Goal: Task Accomplishment & Management: Use online tool/utility

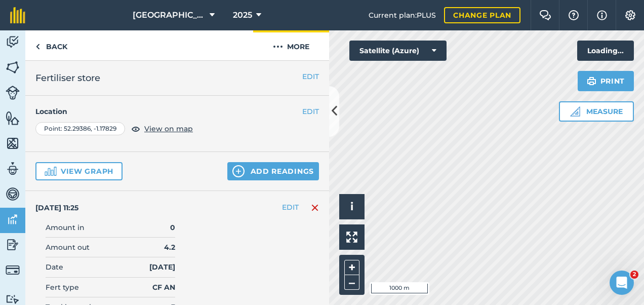
scroll to position [43, 0]
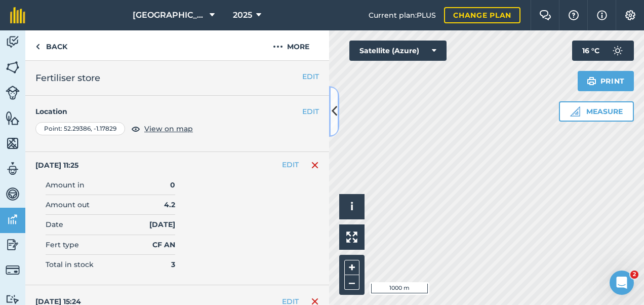
click at [332, 103] on icon at bounding box center [335, 111] width 6 height 18
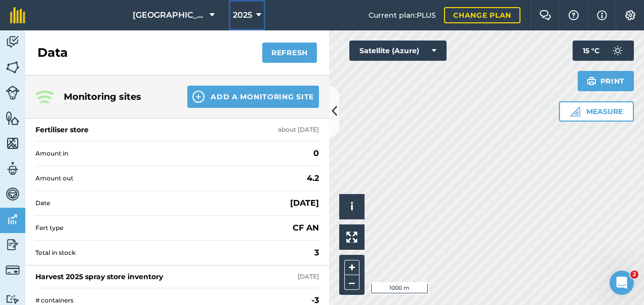
click at [251, 18] on span "2025" at bounding box center [242, 15] width 19 height 12
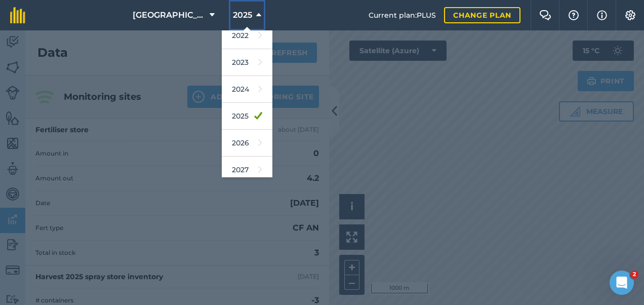
scroll to position [146, 0]
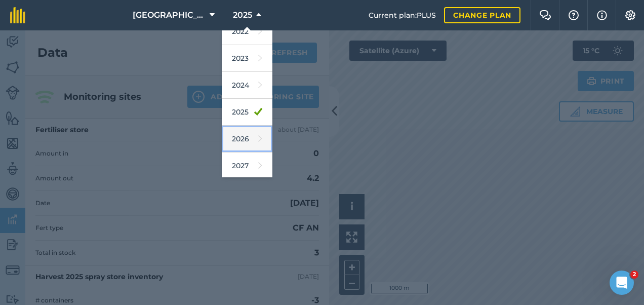
click at [244, 139] on link "2026" at bounding box center [247, 139] width 51 height 27
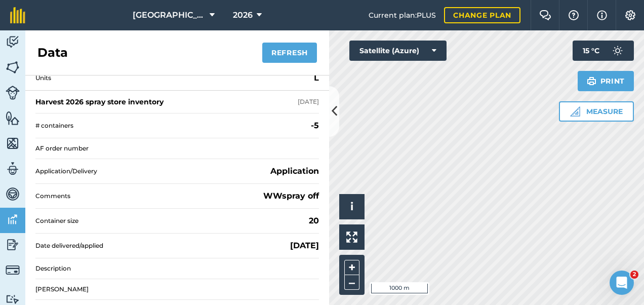
scroll to position [506, 0]
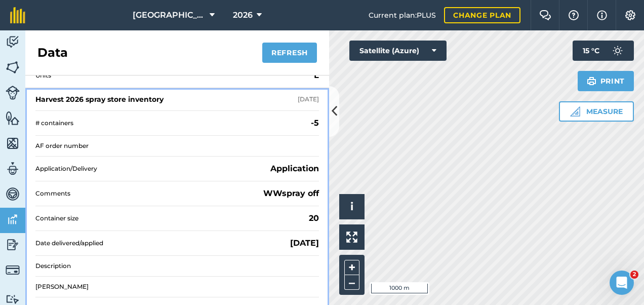
click at [102, 94] on div "Harvest 2026 spray store inventory" at bounding box center [99, 99] width 128 height 10
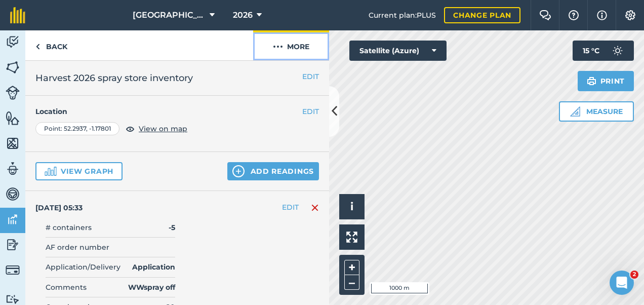
click at [279, 51] on img at bounding box center [278, 47] width 10 height 12
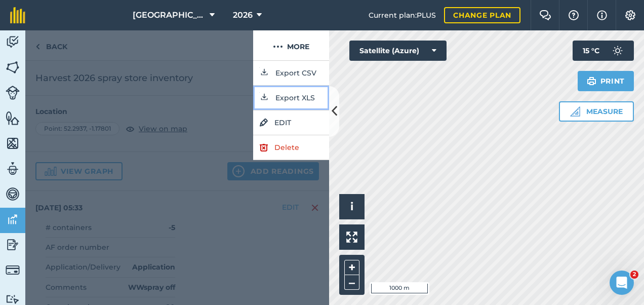
click at [295, 95] on button "Export XLS" at bounding box center [291, 98] width 76 height 25
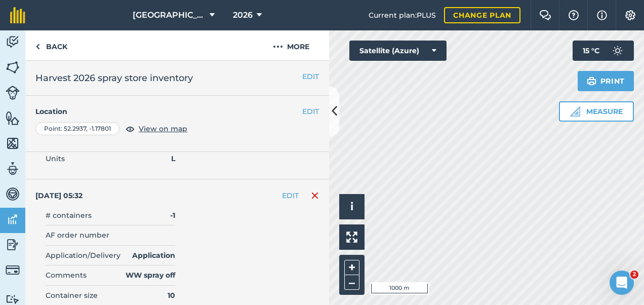
scroll to position [304, 0]
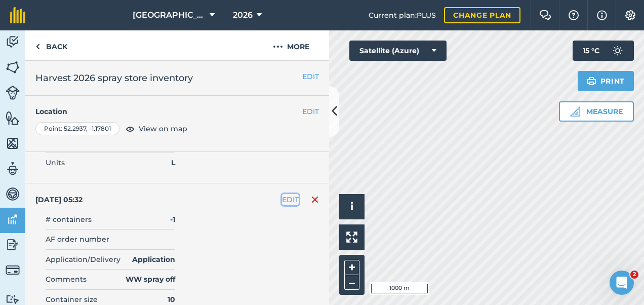
click at [282, 194] on button "EDIT" at bounding box center [290, 199] width 17 height 11
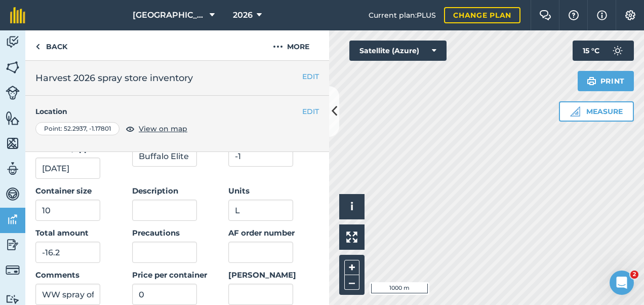
scroll to position [405, 0]
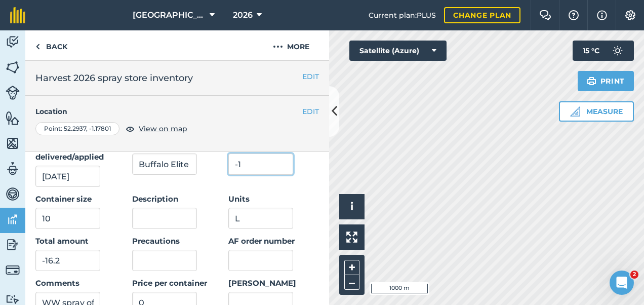
click at [243, 160] on input "-1" at bounding box center [260, 163] width 65 height 21
type input "-2"
click at [69, 256] on input "-16.2" at bounding box center [67, 260] width 65 height 21
type input "-10.37"
click at [140, 254] on input "Precautions" at bounding box center [164, 260] width 65 height 21
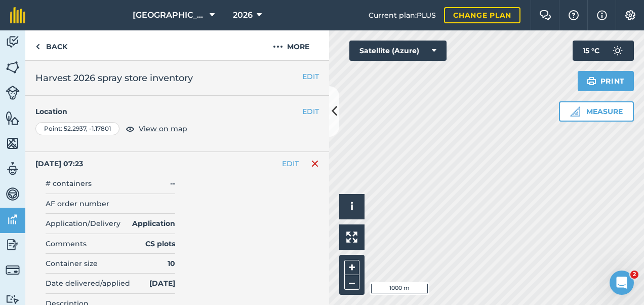
scroll to position [608, 0]
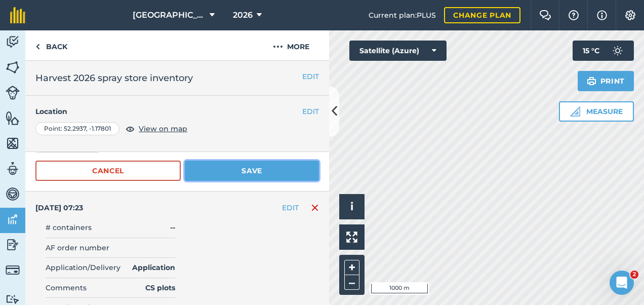
click at [253, 166] on button "Save" at bounding box center [252, 171] width 134 height 20
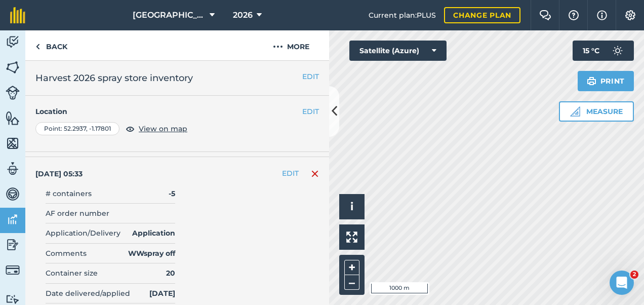
scroll to position [32, 0]
click at [282, 169] on button "EDIT" at bounding box center [290, 174] width 17 height 11
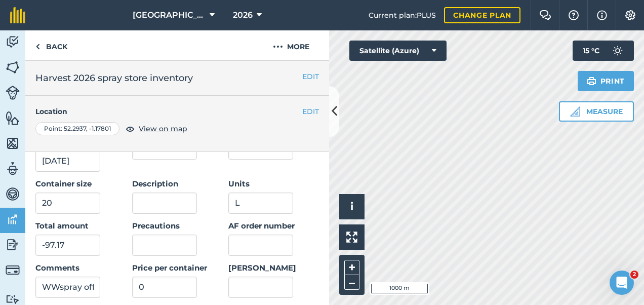
scroll to position [134, 0]
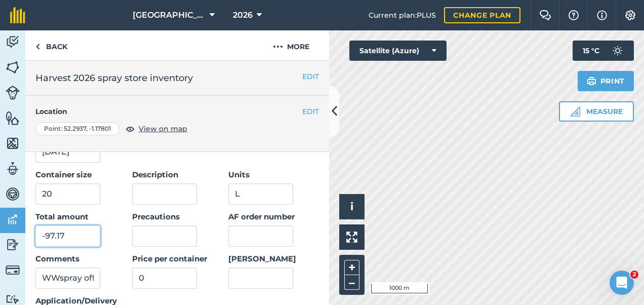
click at [68, 228] on input "-97.17" at bounding box center [67, 235] width 65 height 21
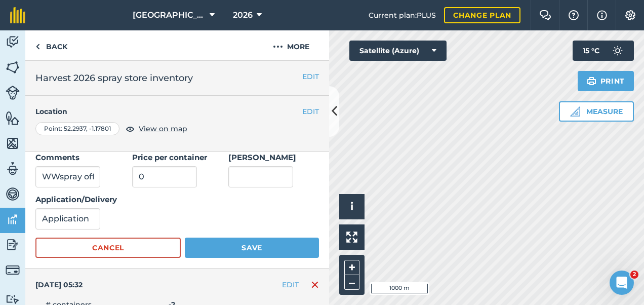
type input "-98.7"
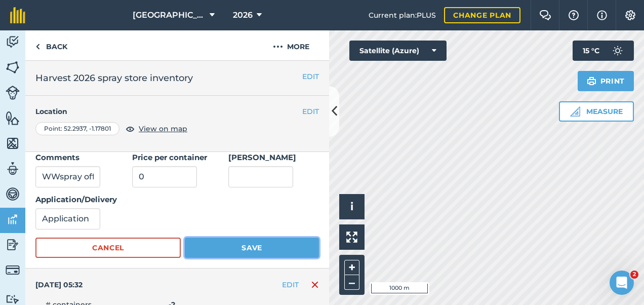
drag, startPoint x: 244, startPoint y: 243, endPoint x: 281, endPoint y: 240, distance: 36.6
click at [244, 243] on button "Save" at bounding box center [252, 248] width 134 height 20
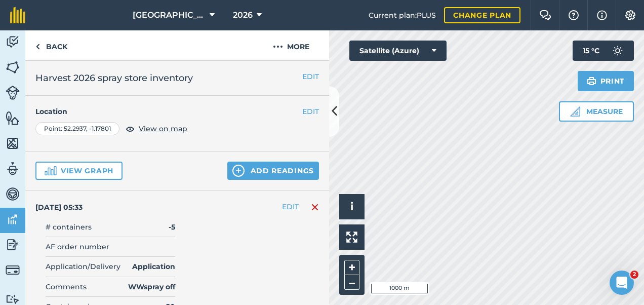
scroll to position [0, 0]
click at [266, 167] on button "Add readings" at bounding box center [273, 171] width 92 height 18
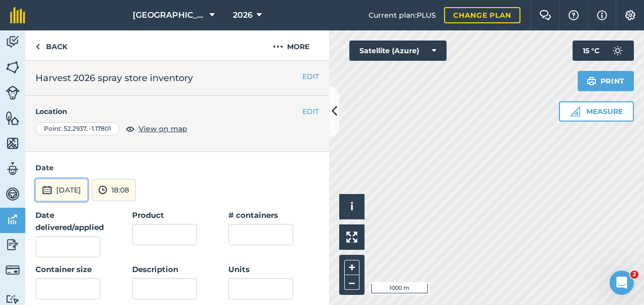
click at [69, 190] on button "[DATE]" at bounding box center [61, 190] width 52 height 22
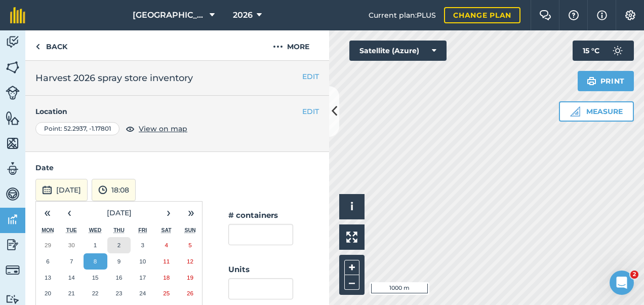
click at [119, 242] on abbr "2" at bounding box center [118, 245] width 3 height 7
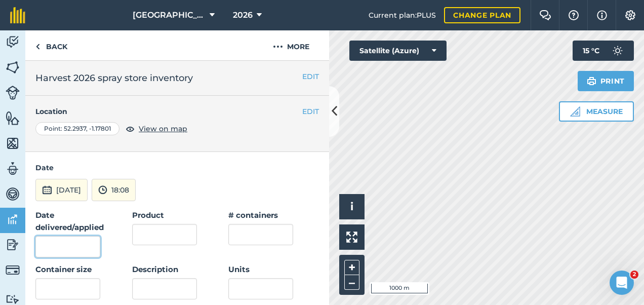
click at [69, 251] on input "Date delivered/applied" at bounding box center [67, 246] width 65 height 21
type input "[DATE]"
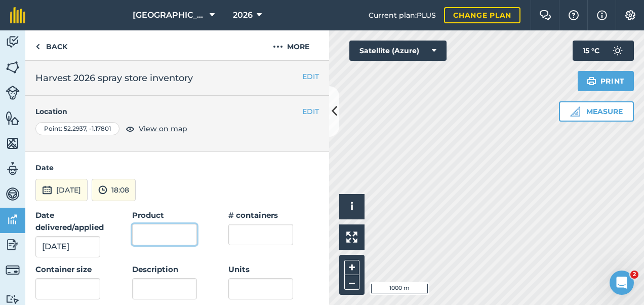
click at [171, 234] on input "Product" at bounding box center [164, 234] width 65 height 21
type input "Vista Freedom"
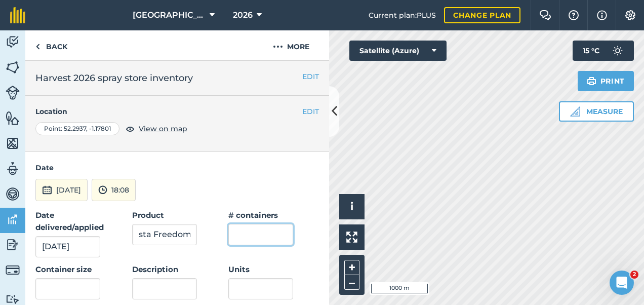
click at [254, 232] on input "text" at bounding box center [260, 234] width 65 height 21
type input "-4"
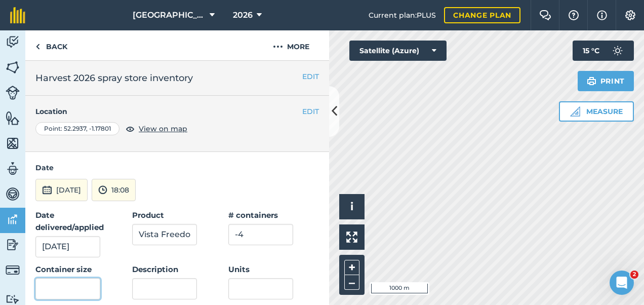
click at [51, 293] on input "text" at bounding box center [67, 288] width 65 height 21
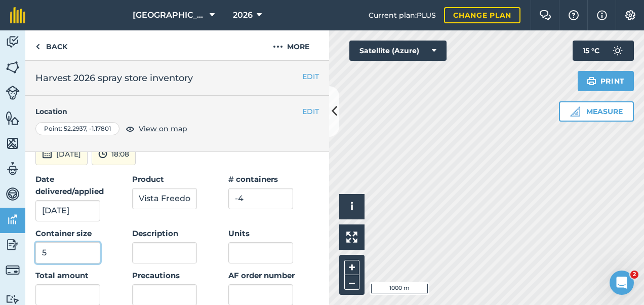
scroll to position [51, 0]
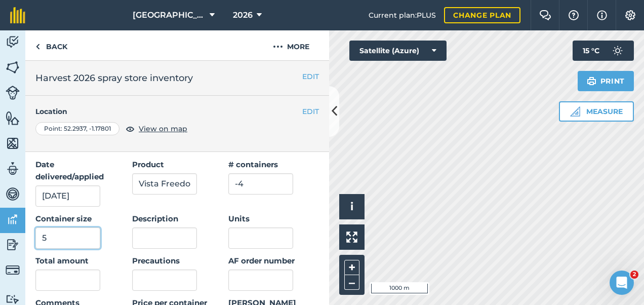
type input "5"
click at [243, 235] on input "Units" at bounding box center [260, 237] width 65 height 21
click at [59, 280] on input "text" at bounding box center [67, 279] width 65 height 21
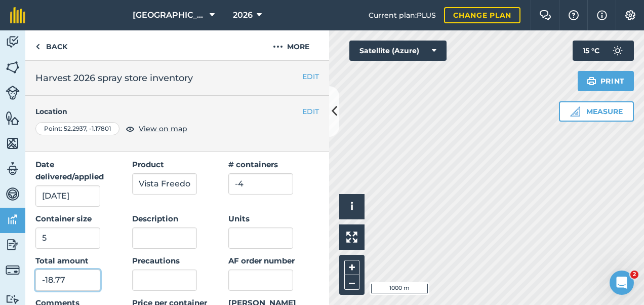
drag, startPoint x: 45, startPoint y: 276, endPoint x: 65, endPoint y: 275, distance: 20.3
click at [65, 275] on input "-18.77" at bounding box center [67, 279] width 65 height 21
type input "-18.77"
click at [241, 235] on input "Units" at bounding box center [260, 237] width 65 height 21
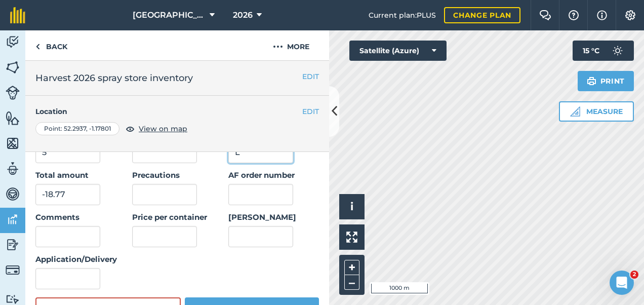
scroll to position [152, 0]
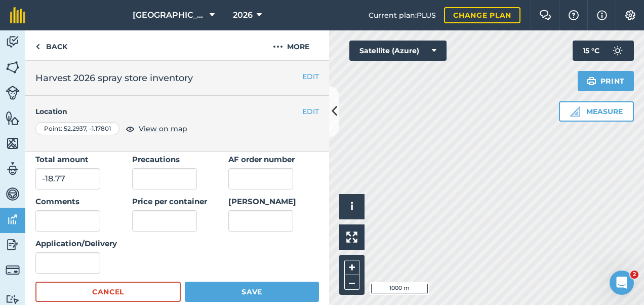
type input "L"
click at [54, 265] on input "Application/Delivery" at bounding box center [67, 262] width 65 height 21
type input "Application"
click at [175, 257] on div "Date delivered/applied [DATE] Product Vista Freedom # containers -4 Container s…" at bounding box center [177, 165] width 284 height 216
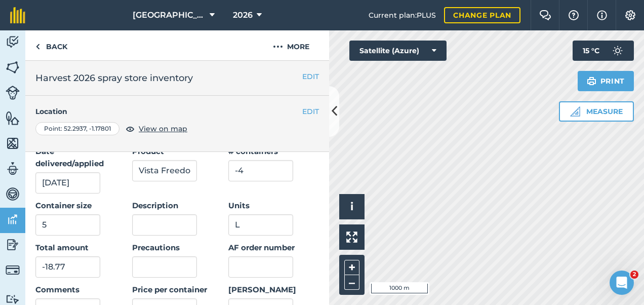
scroll to position [101, 0]
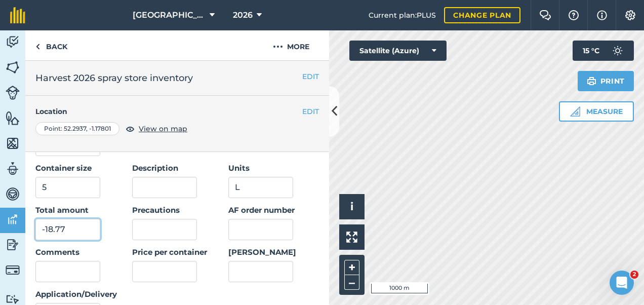
drag, startPoint x: 45, startPoint y: 228, endPoint x: 65, endPoint y: 227, distance: 20.8
click at [65, 227] on input "-18.77" at bounding box center [67, 229] width 65 height 21
click at [299, 246] on div "[PERSON_NAME]" at bounding box center [273, 264] width 91 height 36
click at [61, 224] on input "-19" at bounding box center [67, 229] width 65 height 21
type input "-19.4"
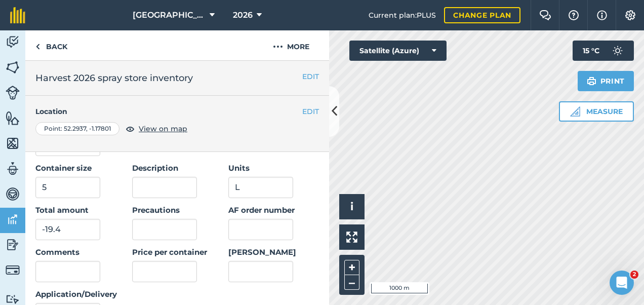
click at [300, 246] on div "[PERSON_NAME]" at bounding box center [273, 264] width 91 height 36
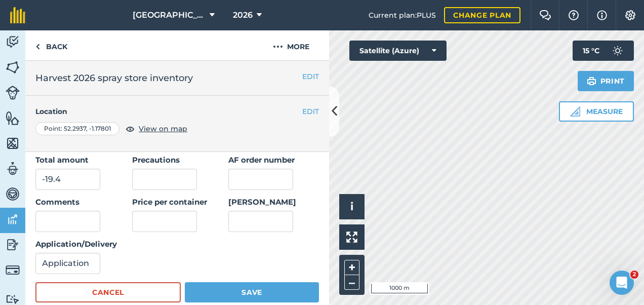
scroll to position [253, 0]
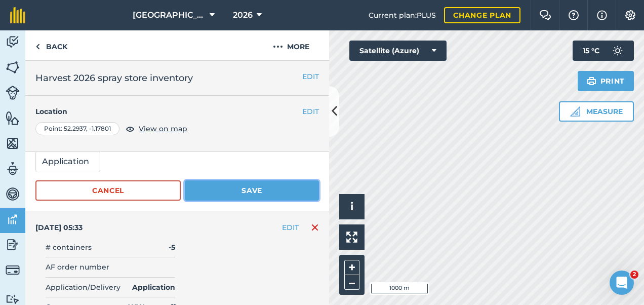
click at [254, 189] on button "Save" at bounding box center [252, 190] width 134 height 20
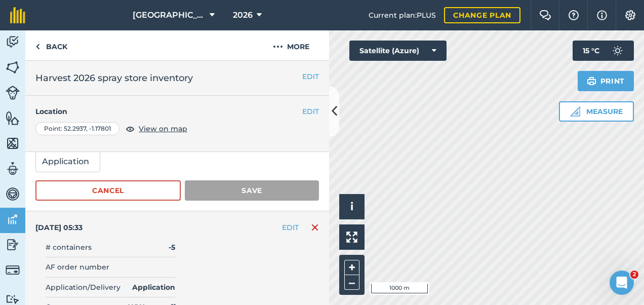
scroll to position [0, 0]
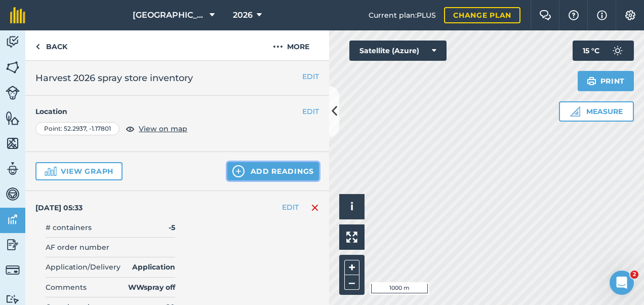
click at [265, 169] on button "Add readings" at bounding box center [273, 171] width 92 height 18
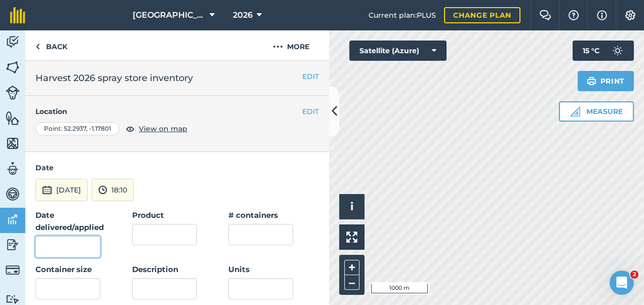
click at [67, 247] on input "Date delivered/applied" at bounding box center [67, 246] width 65 height 21
click at [81, 190] on button "[DATE]" at bounding box center [61, 190] width 52 height 22
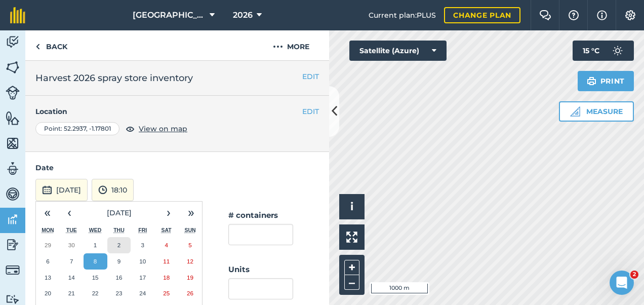
click at [115, 242] on button "2" at bounding box center [119, 245] width 24 height 16
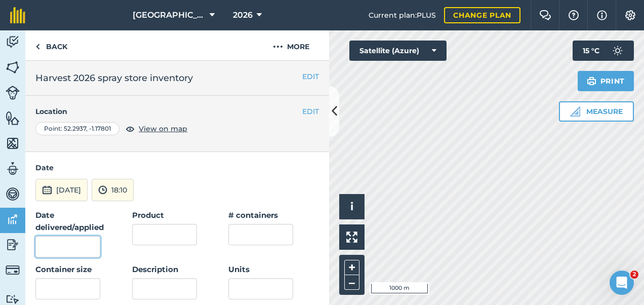
click at [56, 252] on input "Date delivered/applied" at bounding box center [67, 246] width 65 height 21
type input "[DATE]"
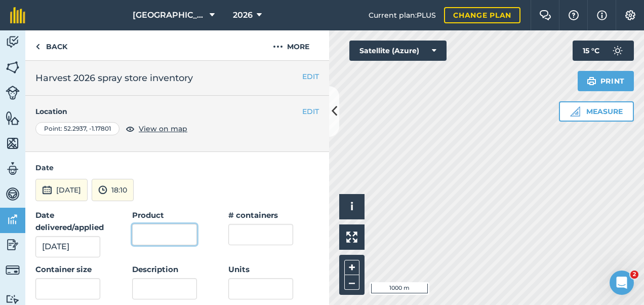
click at [151, 227] on input "Product" at bounding box center [164, 234] width 65 height 21
type input "Avadex Factor"
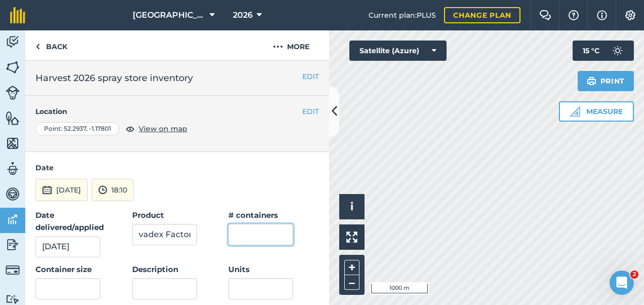
click at [265, 230] on input "text" at bounding box center [260, 234] width 65 height 21
type input "-23"
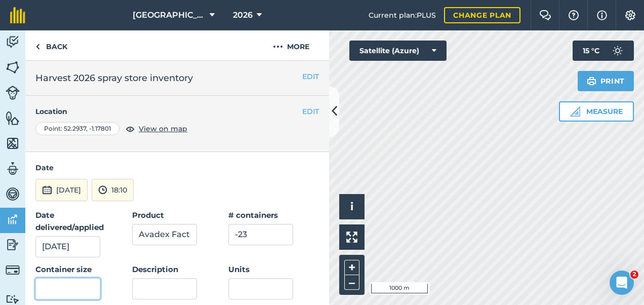
click at [75, 288] on input "text" at bounding box center [67, 288] width 65 height 21
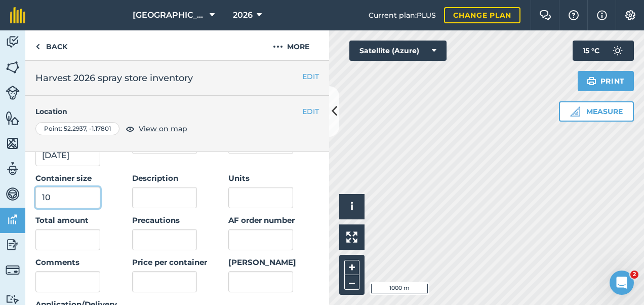
scroll to position [101, 0]
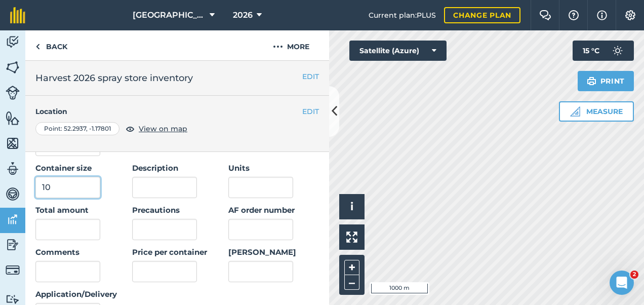
type input "10"
click at [63, 233] on input "text" at bounding box center [67, 229] width 65 height 21
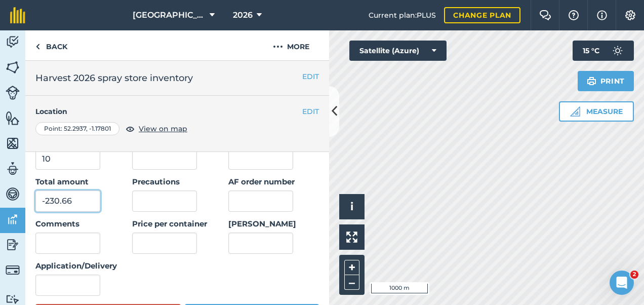
scroll to position [152, 0]
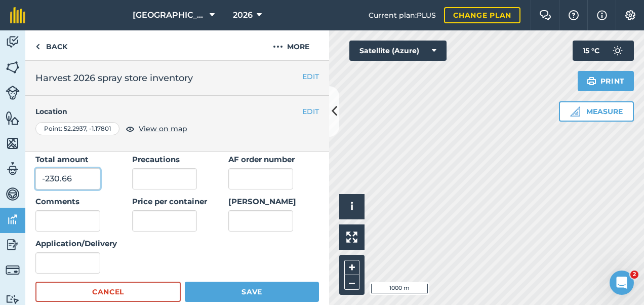
type input "-230.66"
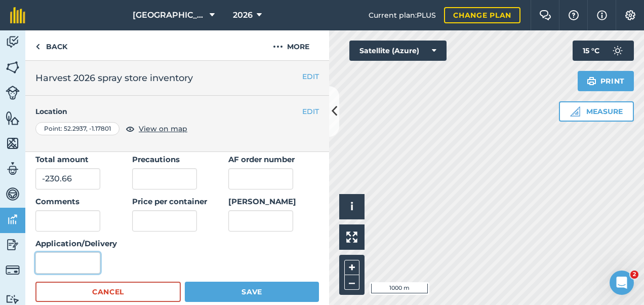
click at [72, 264] on input "Application/Delivery" at bounding box center [67, 262] width 65 height 21
type input "Application"
click at [175, 248] on div "Date delivered/applied [DATE] Product Avadex Factor # containers -23 Container …" at bounding box center [177, 165] width 284 height 216
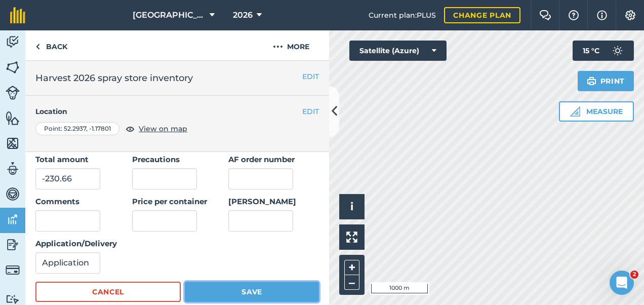
click at [239, 294] on button "Save" at bounding box center [252, 292] width 134 height 20
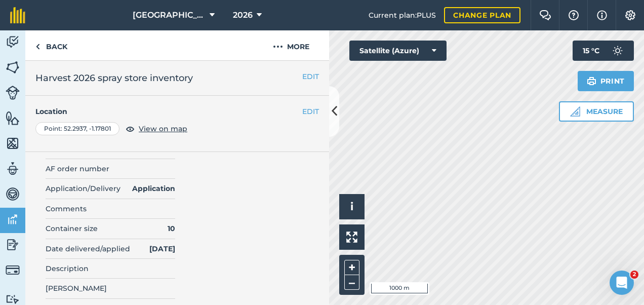
scroll to position [0, 0]
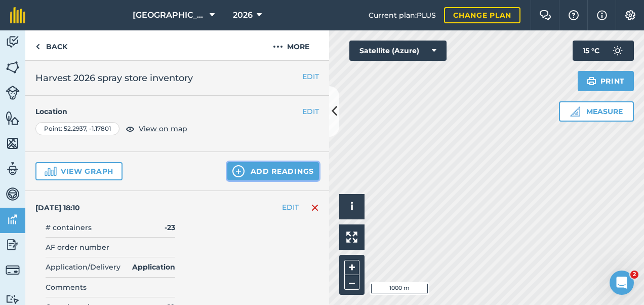
click at [279, 167] on button "Add readings" at bounding box center [273, 171] width 92 height 18
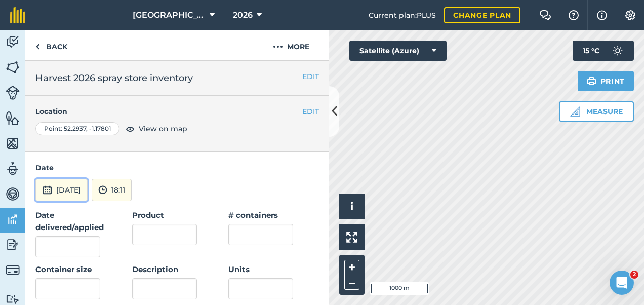
click at [62, 196] on button "[DATE]" at bounding box center [61, 190] width 52 height 22
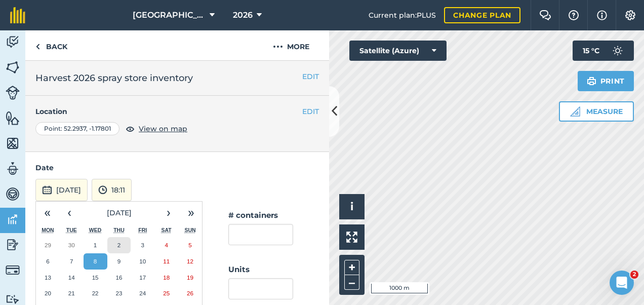
click at [118, 242] on abbr "2" at bounding box center [118, 245] width 3 height 7
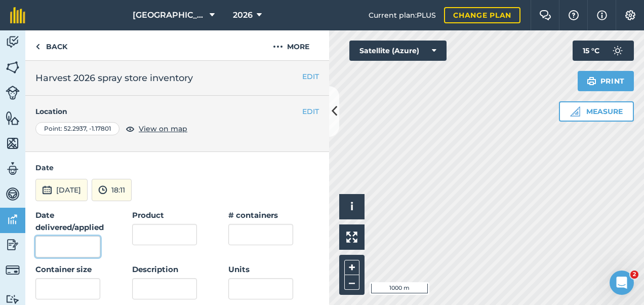
click at [59, 245] on input "Date delivered/applied" at bounding box center [67, 246] width 65 height 21
drag, startPoint x: 83, startPoint y: 246, endPoint x: 0, endPoint y: 248, distance: 83.1
click at [0, 248] on html "[GEOGRAPHIC_DATA] 2026 Current plan : PLUS Change plan Farm Chat Help Info Sett…" at bounding box center [322, 152] width 644 height 305
type input "[DATE]"
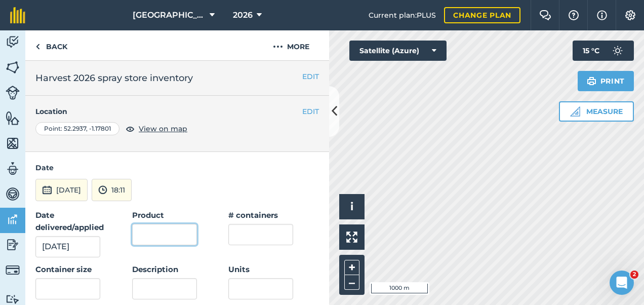
click at [168, 236] on input "Product" at bounding box center [164, 234] width 65 height 21
type input "Trooper"
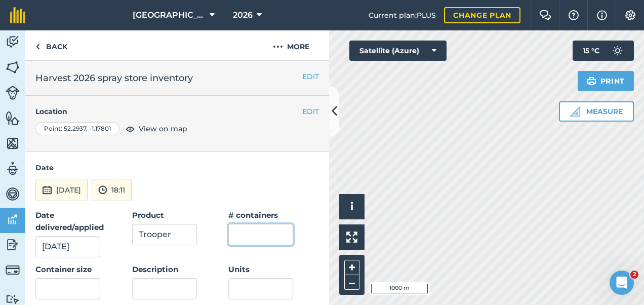
click at [255, 235] on input "text" at bounding box center [260, 234] width 65 height 21
type input "-1"
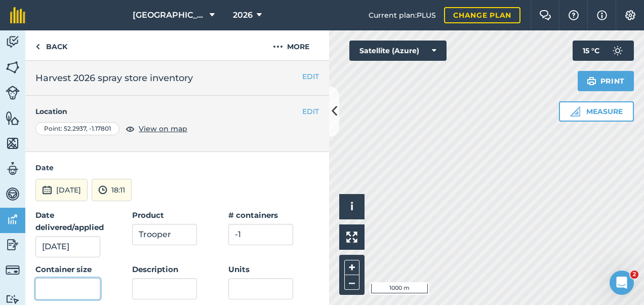
click at [56, 285] on input "text" at bounding box center [67, 288] width 65 height 21
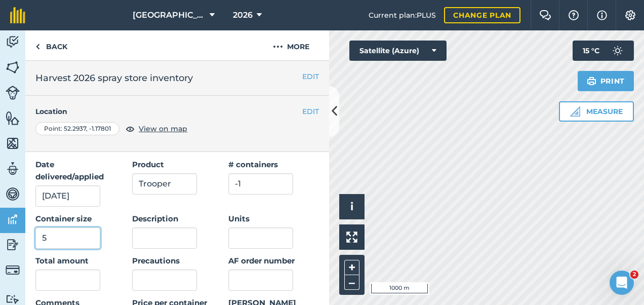
type input "5"
click at [67, 288] on input "text" at bounding box center [67, 279] width 65 height 21
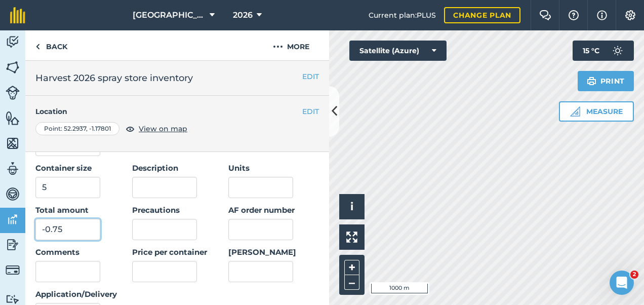
scroll to position [152, 0]
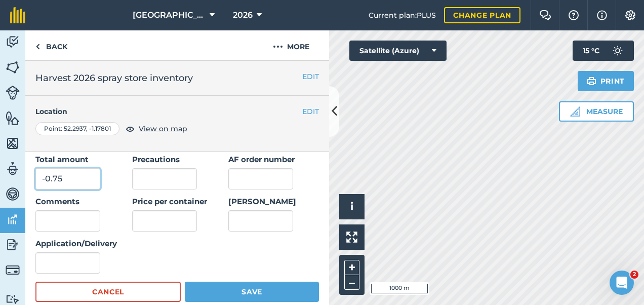
type input "-0.75"
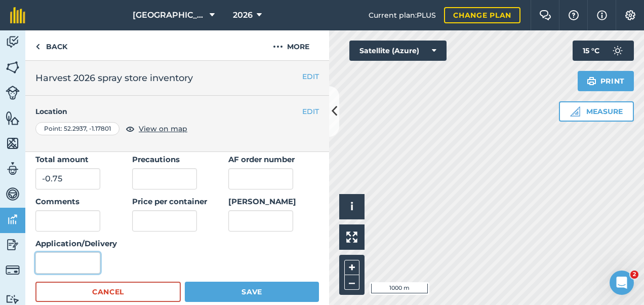
click at [66, 257] on input "Application/Delivery" at bounding box center [67, 262] width 65 height 21
type input "Application"
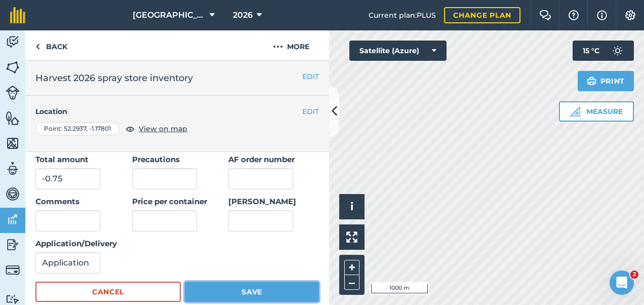
click at [258, 287] on button "Save" at bounding box center [252, 292] width 134 height 20
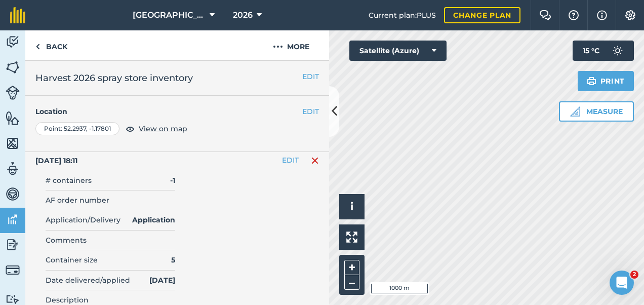
scroll to position [0, 0]
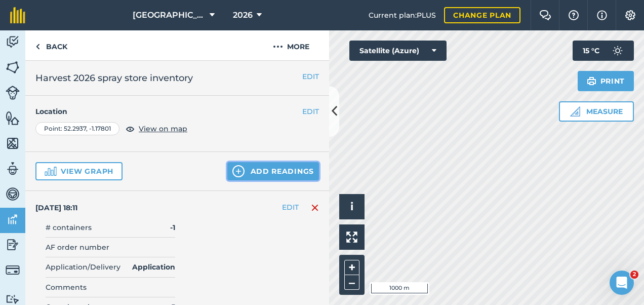
click at [270, 172] on button "Add readings" at bounding box center [273, 171] width 92 height 18
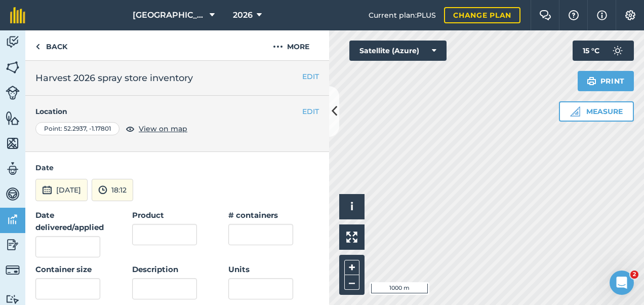
click at [93, 201] on form "Date [DATE] 18:12 Date delivered/applied Product # containers Container size De…" at bounding box center [177, 307] width 284 height 291
click at [86, 189] on button "[DATE]" at bounding box center [61, 190] width 52 height 22
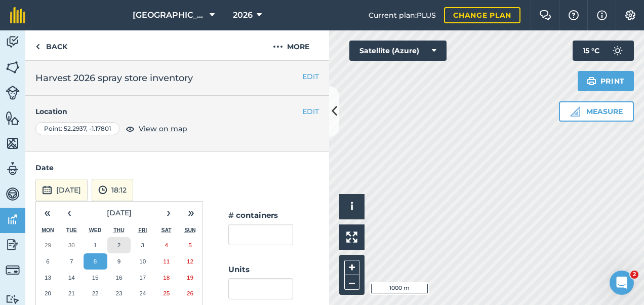
click at [122, 240] on button "2" at bounding box center [119, 245] width 24 height 16
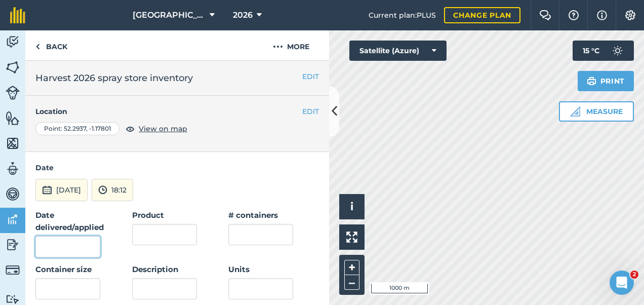
click at [62, 245] on input "Date delivered/applied" at bounding box center [67, 246] width 65 height 21
type input "[DATE]"
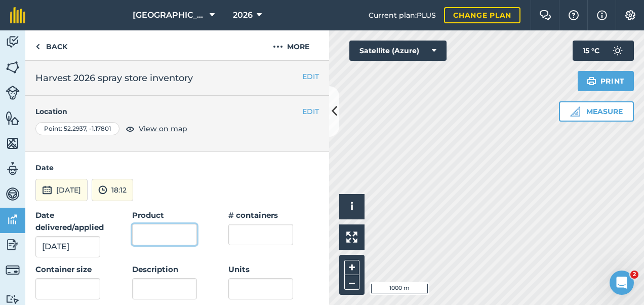
click at [161, 234] on input "Product" at bounding box center [164, 234] width 65 height 21
type input "Crystal"
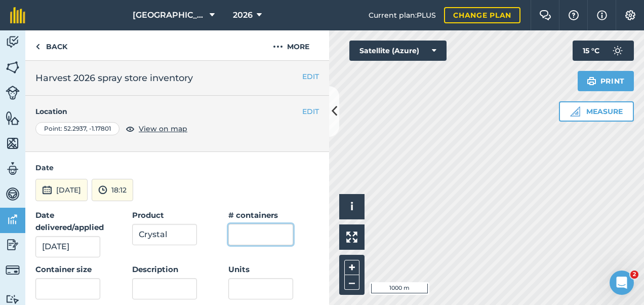
click at [261, 230] on input "text" at bounding box center [260, 234] width 65 height 21
type input "-130"
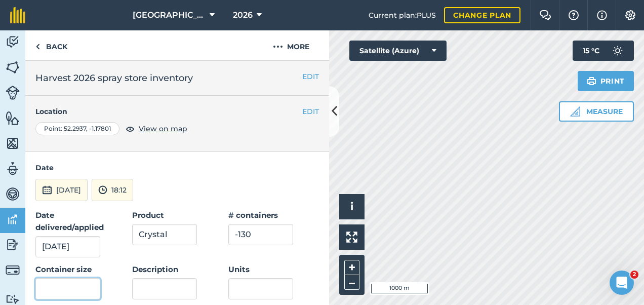
click at [59, 285] on input "text" at bounding box center [67, 288] width 65 height 21
type input "10"
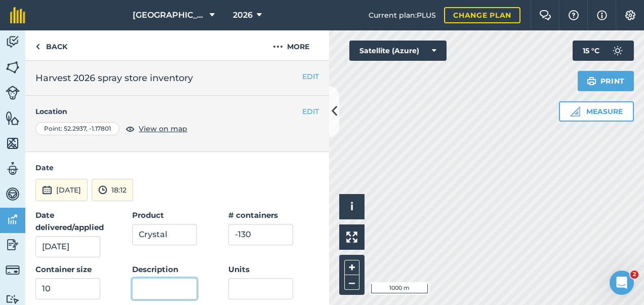
click at [156, 286] on input "Description" at bounding box center [164, 288] width 65 height 21
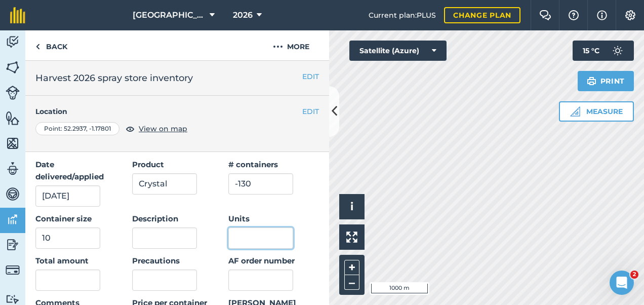
click at [237, 234] on input "Units" at bounding box center [260, 237] width 65 height 21
type input "L"
click at [62, 275] on input "text" at bounding box center [67, 279] width 65 height 21
type input "1"
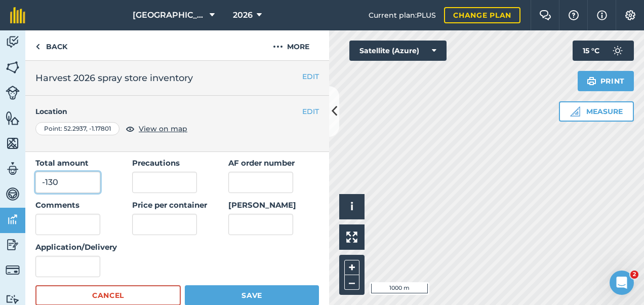
scroll to position [152, 0]
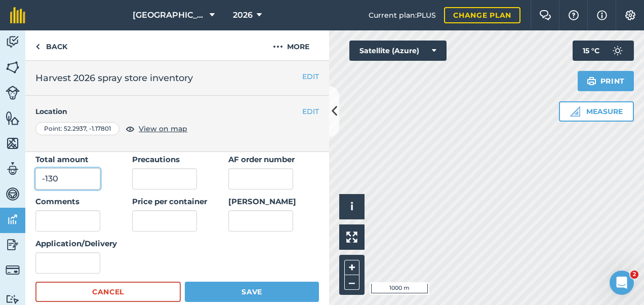
type input "-130"
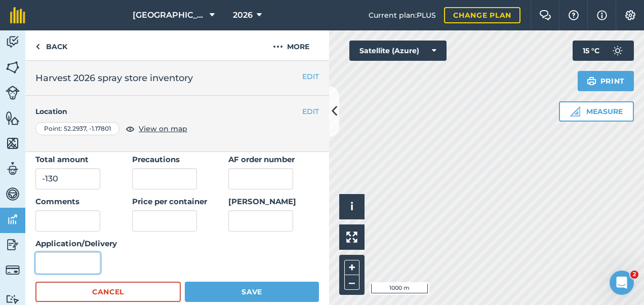
click at [81, 263] on input "Application/Delivery" at bounding box center [67, 262] width 65 height 21
type input "Application"
click at [215, 257] on div "Date delivered/applied [DATE] Product Crystal # containers -130 Container size …" at bounding box center [177, 165] width 284 height 216
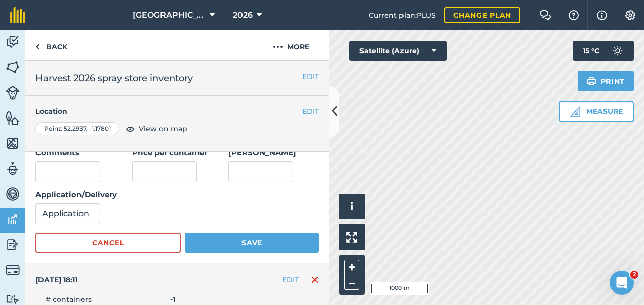
scroll to position [203, 0]
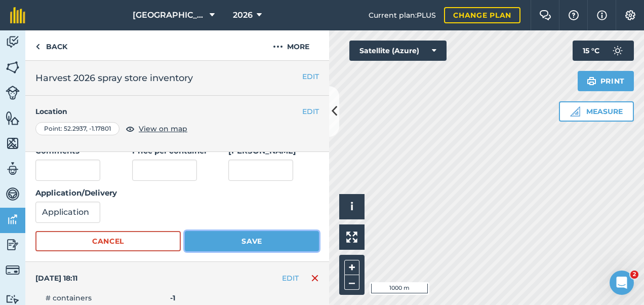
click at [239, 243] on button "Save" at bounding box center [252, 241] width 134 height 20
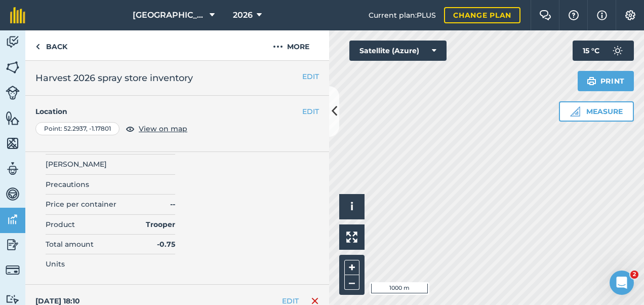
scroll to position [0, 0]
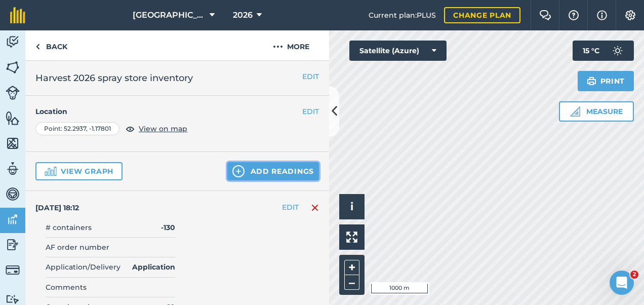
click at [267, 179] on button "Add readings" at bounding box center [273, 171] width 92 height 18
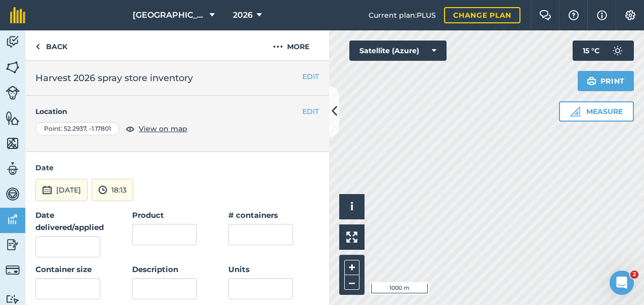
click at [55, 176] on form "Date [DATE] 18:13 Date delivered/applied Product # containers Container size De…" at bounding box center [177, 307] width 284 height 291
click at [57, 189] on button "[DATE]" at bounding box center [61, 190] width 52 height 22
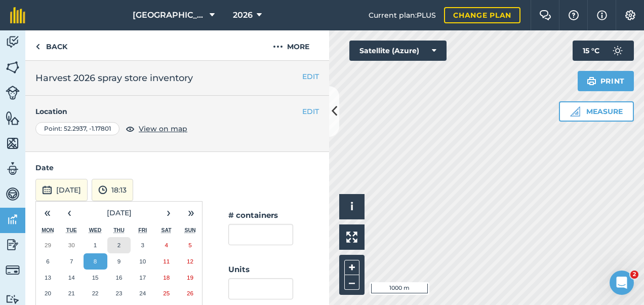
click at [120, 247] on abbr "2" at bounding box center [118, 245] width 3 height 7
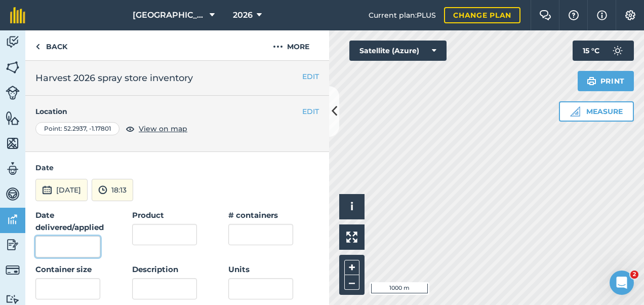
click at [71, 247] on input "Date delivered/applied" at bounding box center [67, 246] width 65 height 21
type input "[DATE]"
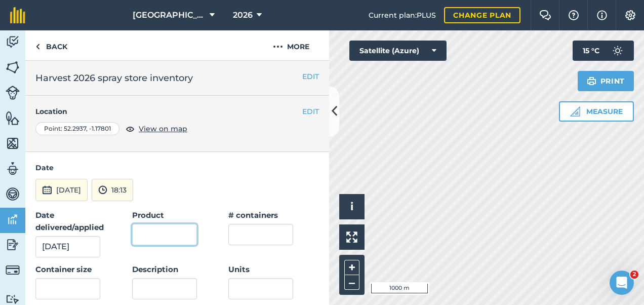
click at [157, 238] on input "Product" at bounding box center [164, 234] width 65 height 21
type input "Eximus II"
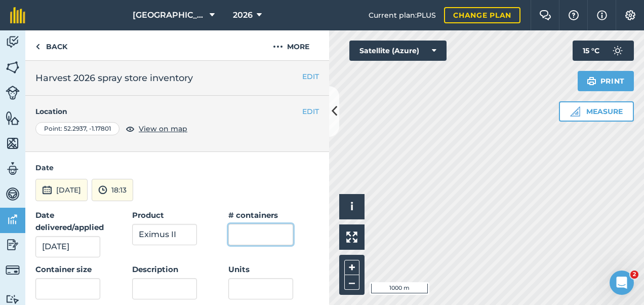
click at [264, 238] on input "text" at bounding box center [260, 234] width 65 height 21
type input "-7"
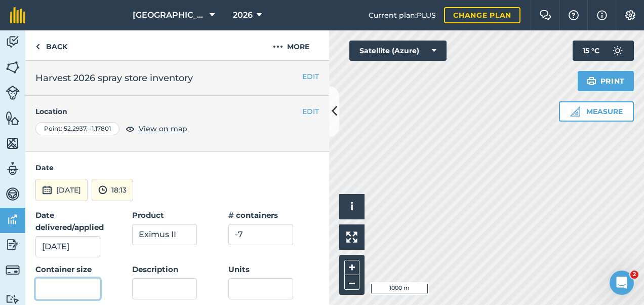
click at [80, 286] on input "text" at bounding box center [67, 288] width 65 height 21
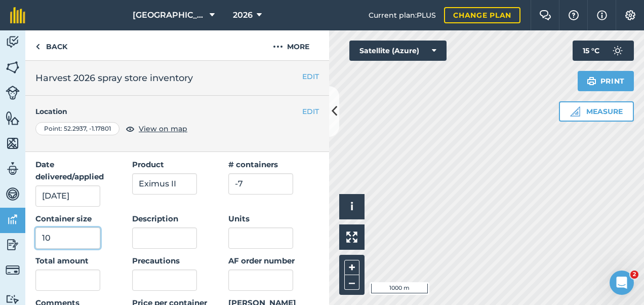
type input "10"
click at [68, 278] on input "text" at bounding box center [67, 279] width 65 height 21
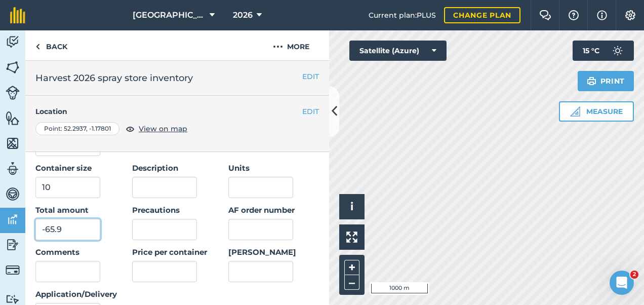
scroll to position [152, 0]
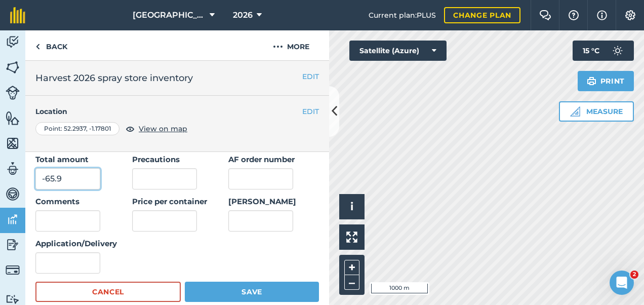
type input "-65.9"
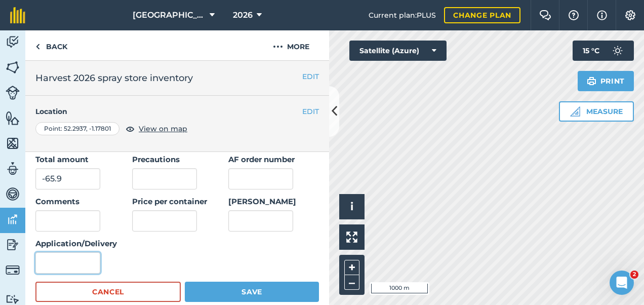
click at [76, 262] on input "Application/Delivery" at bounding box center [67, 262] width 65 height 21
type input "Application"
click at [136, 248] on div "Date delivered/applied [DATE] Product Eximus II # containers -7 Container size …" at bounding box center [177, 165] width 284 height 216
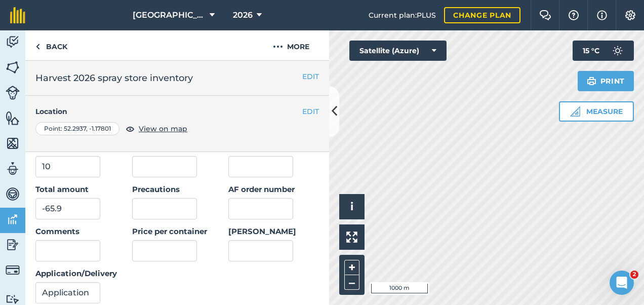
scroll to position [203, 0]
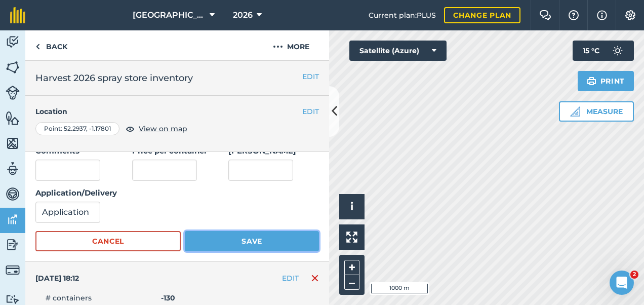
click at [254, 239] on button "Save" at bounding box center [252, 241] width 134 height 20
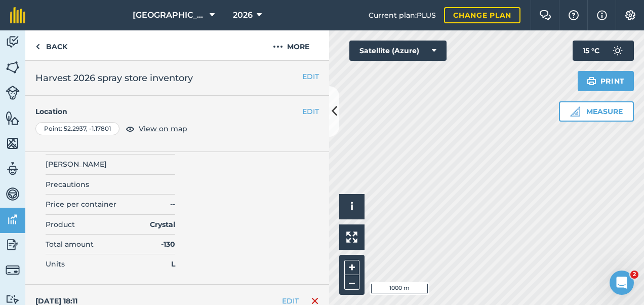
scroll to position [0, 0]
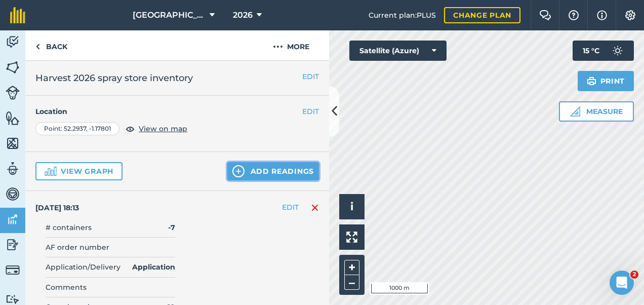
click at [255, 170] on button "Add readings" at bounding box center [273, 171] width 92 height 18
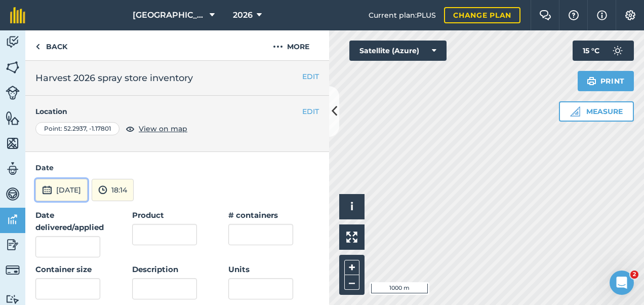
click at [79, 187] on button "[DATE]" at bounding box center [61, 190] width 52 height 22
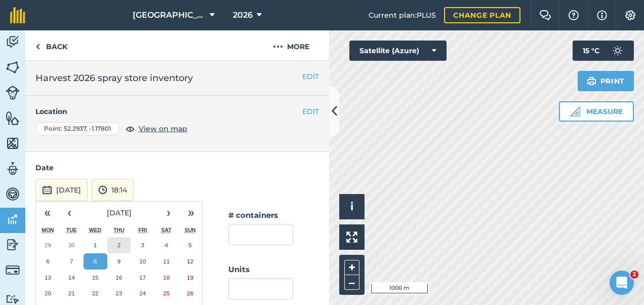
click at [122, 243] on button "2" at bounding box center [119, 245] width 24 height 16
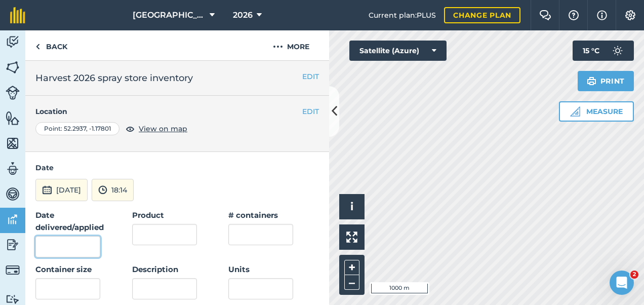
click at [81, 243] on input "Date delivered/applied" at bounding box center [67, 246] width 65 height 21
type input "[DATE]"
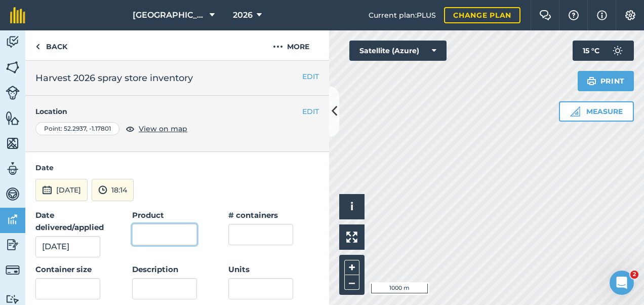
click at [172, 233] on input "Product" at bounding box center [164, 234] width 65 height 21
type input "Quidam"
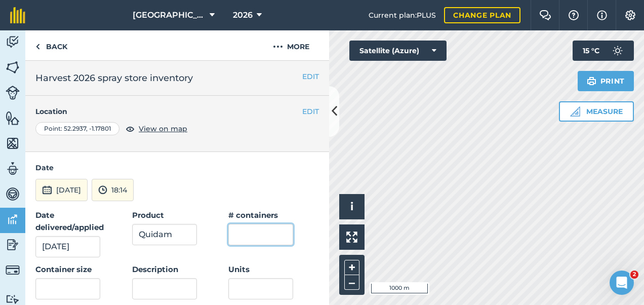
click at [262, 230] on input "text" at bounding box center [260, 234] width 65 height 21
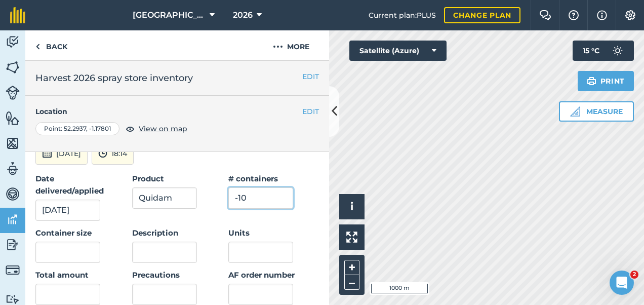
scroll to position [51, 0]
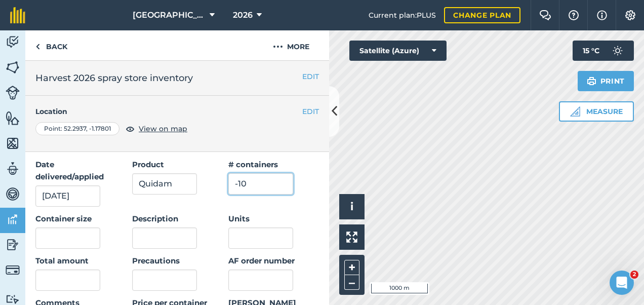
type input "-10"
click at [44, 234] on input "text" at bounding box center [67, 237] width 65 height 21
type input "10"
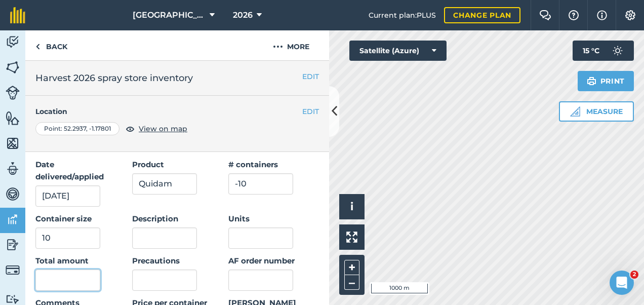
click at [56, 276] on input "text" at bounding box center [67, 279] width 65 height 21
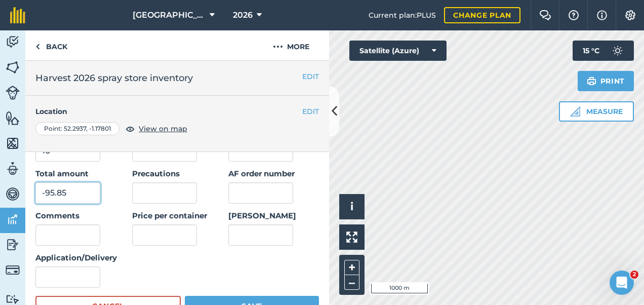
scroll to position [152, 0]
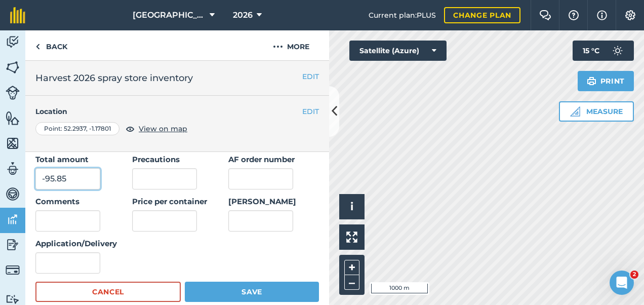
type input "-95.85"
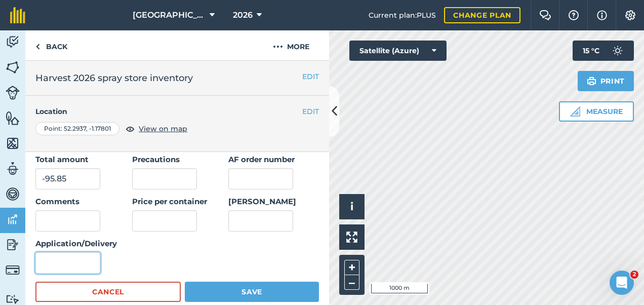
click at [71, 267] on input "Application/Delivery" at bounding box center [67, 262] width 65 height 21
type input "Application"
click at [175, 246] on div "Date delivered/applied [DATE] Product Quidam # containers -10 Container size 10…" at bounding box center [177, 165] width 284 height 216
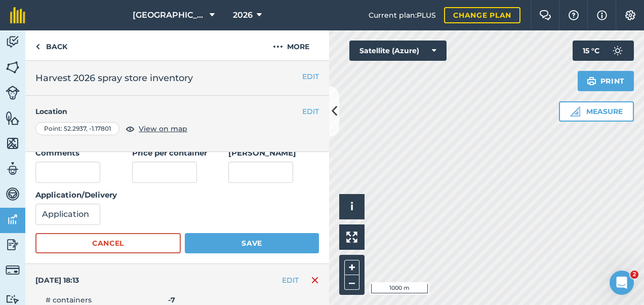
scroll to position [203, 0]
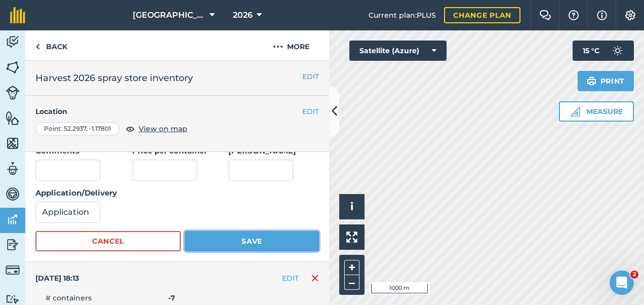
click at [247, 232] on button "Save" at bounding box center [252, 241] width 134 height 20
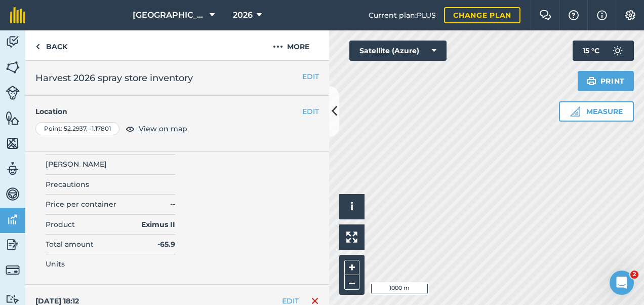
scroll to position [0, 0]
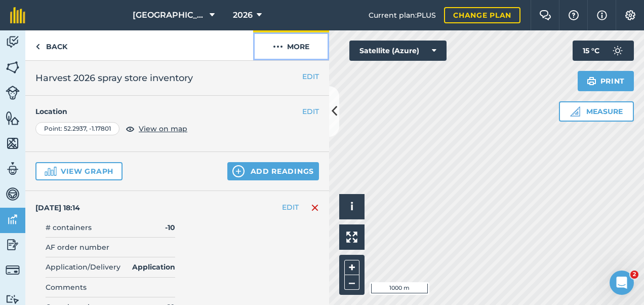
click at [279, 47] on img at bounding box center [278, 47] width 10 height 12
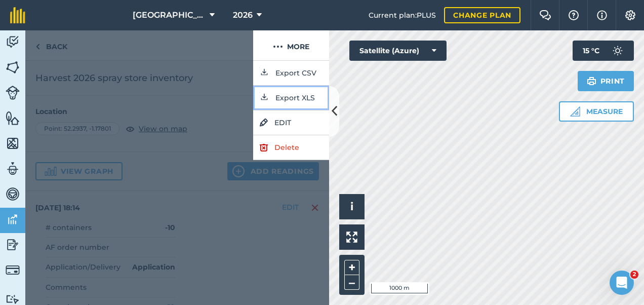
click at [285, 94] on button "Export XLS" at bounding box center [291, 98] width 76 height 25
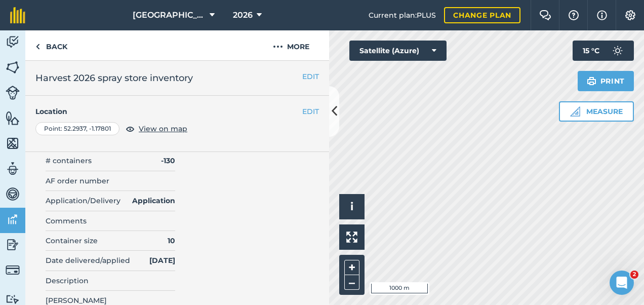
scroll to position [608, 0]
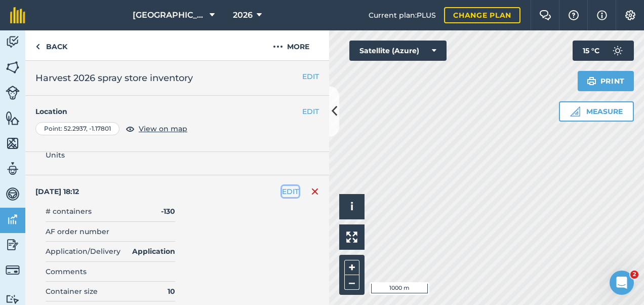
click at [282, 186] on button "EDIT" at bounding box center [290, 191] width 17 height 11
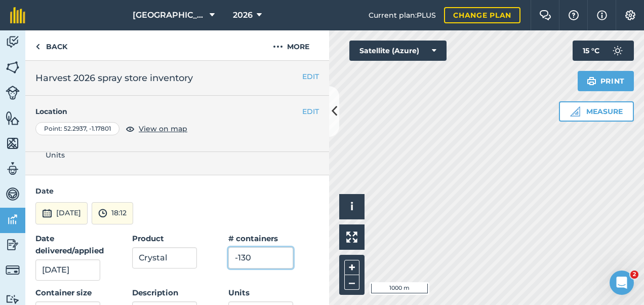
click at [241, 249] on input "-130" at bounding box center [260, 257] width 65 height 21
drag, startPoint x: 248, startPoint y: 254, endPoint x: 207, endPoint y: 254, distance: 41.0
type input "-13"
click at [283, 202] on div "[DATE] 18:12" at bounding box center [177, 213] width 284 height 22
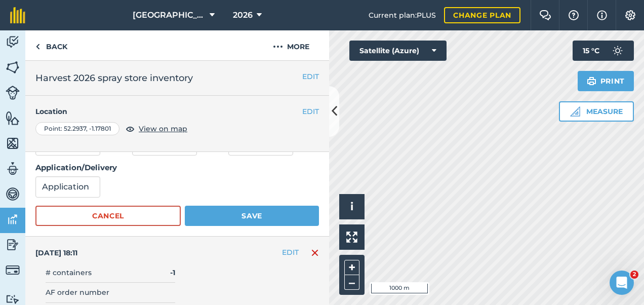
scroll to position [861, 0]
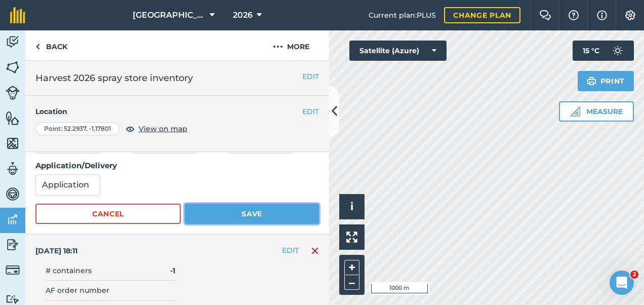
click at [261, 210] on button "Save" at bounding box center [252, 214] width 134 height 20
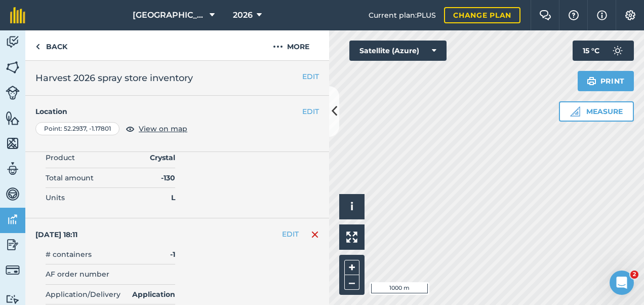
scroll to position [843, 0]
